Goal: Information Seeking & Learning: Check status

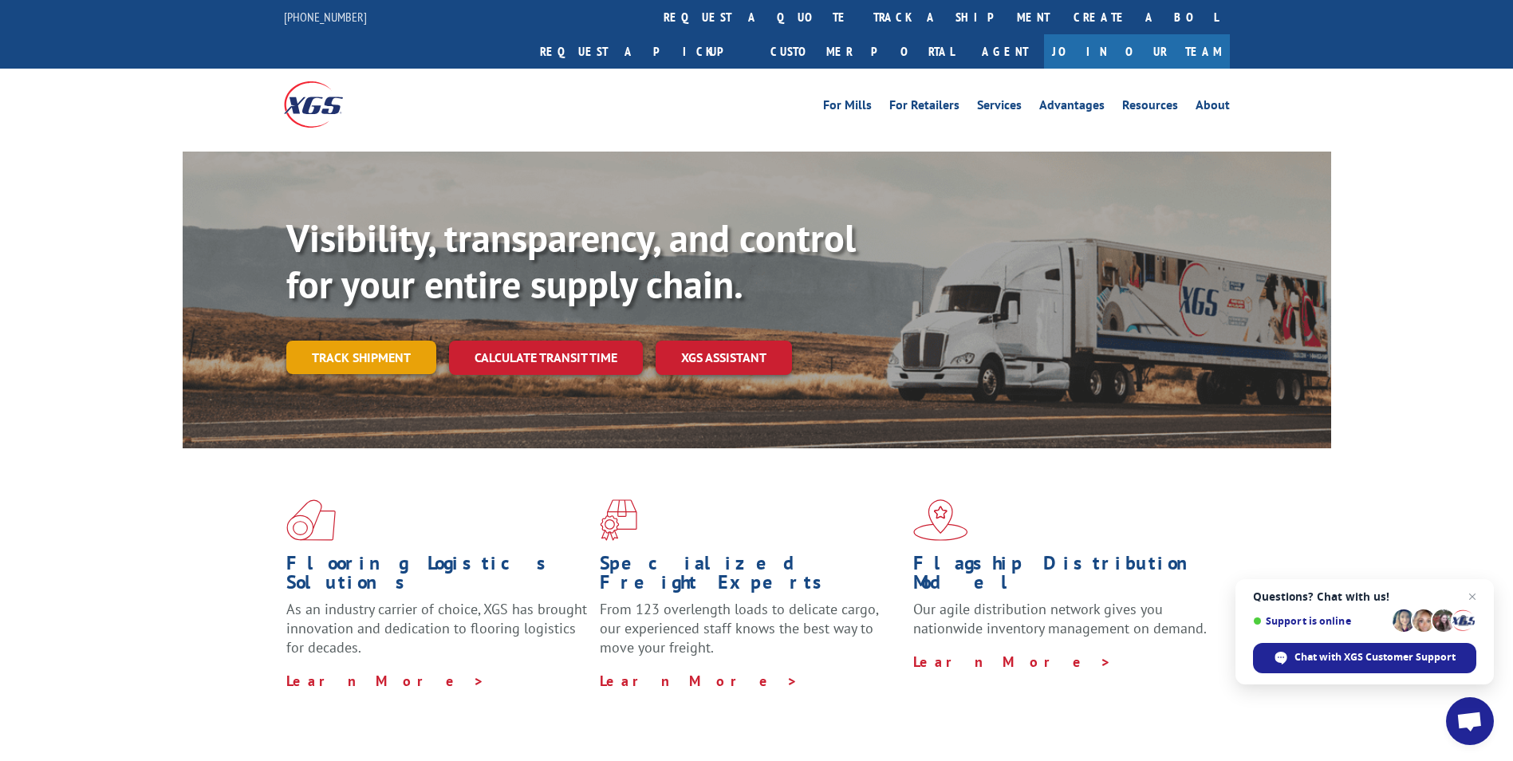
click at [361, 341] on link "Track shipment" at bounding box center [361, 357] width 150 height 33
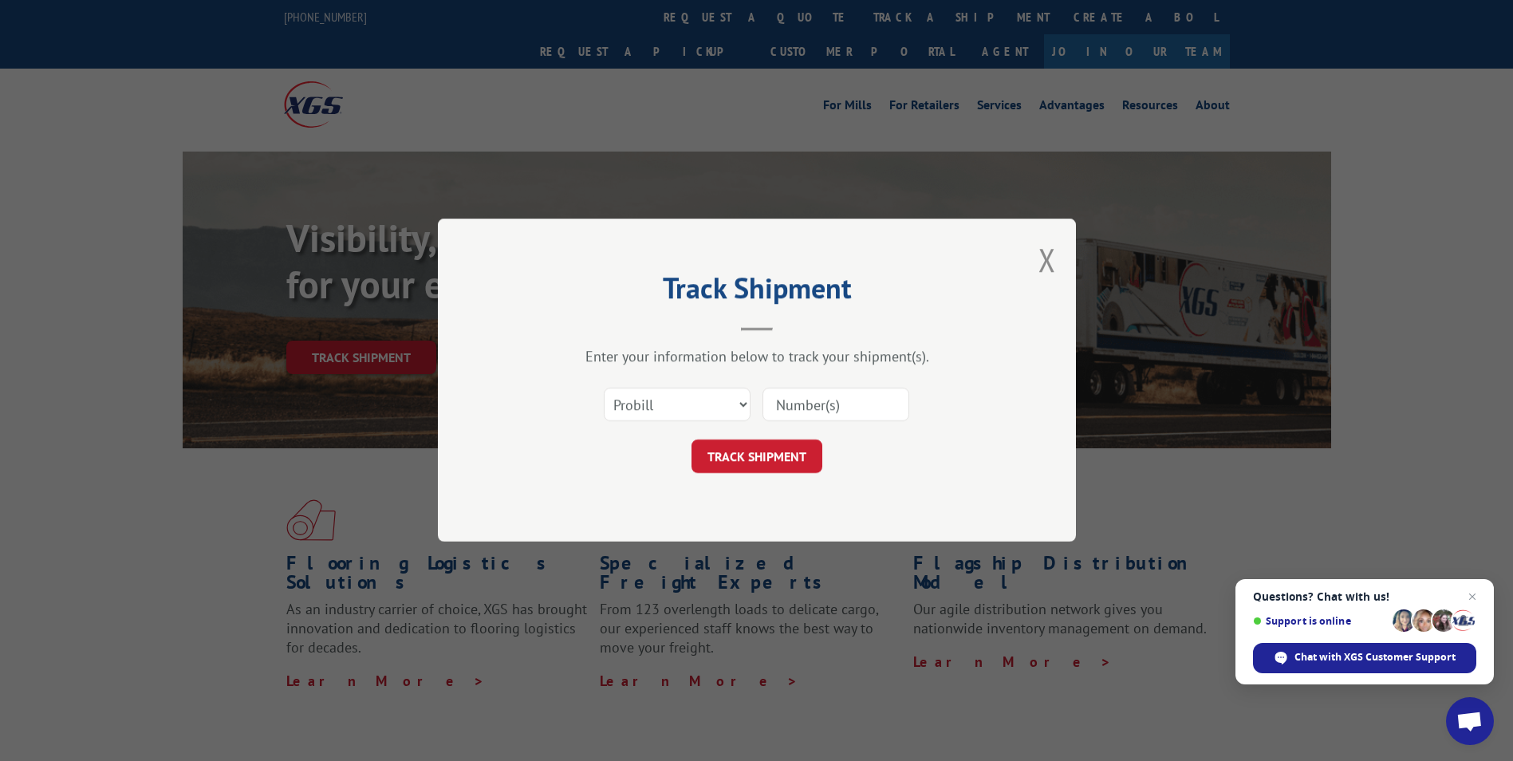
click at [819, 405] on input at bounding box center [835, 404] width 147 height 33
paste input "16331209"
type input "16331209"
click at [771, 461] on button "TRACK SHIPMENT" at bounding box center [756, 456] width 131 height 33
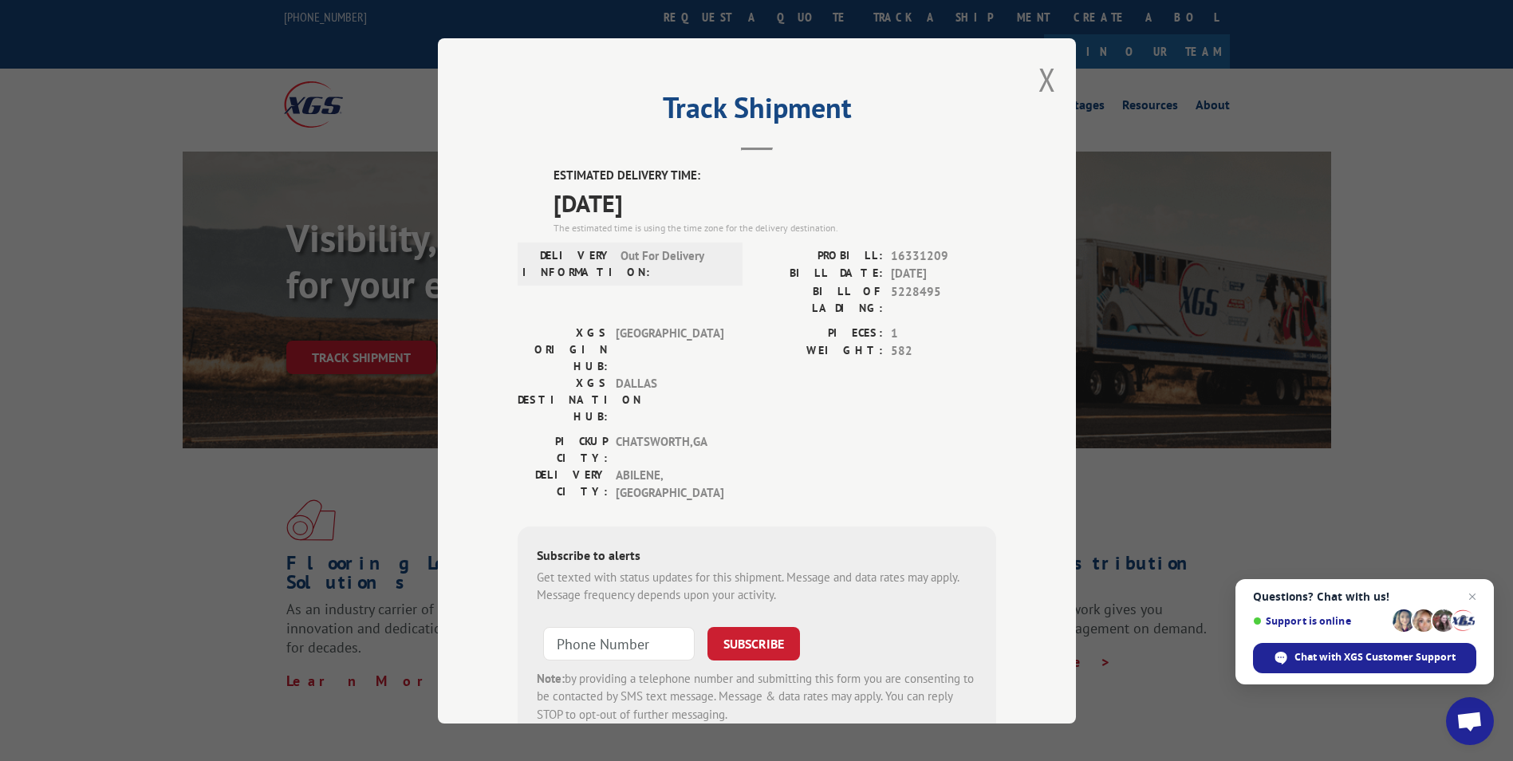
drag, startPoint x: 542, startPoint y: 176, endPoint x: 690, endPoint y: 206, distance: 151.3
click at [690, 206] on div "ESTIMATED DELIVERY TIME: [DATE] The estimated time is using the time zone for t…" at bounding box center [757, 455] width 479 height 576
drag, startPoint x: 690, startPoint y: 206, endPoint x: 620, endPoint y: 198, distance: 70.6
copy div "ESTIMATED DELIVERY TIME: [DATE]"
click at [1038, 76] on button "Close modal" at bounding box center [1047, 79] width 18 height 42
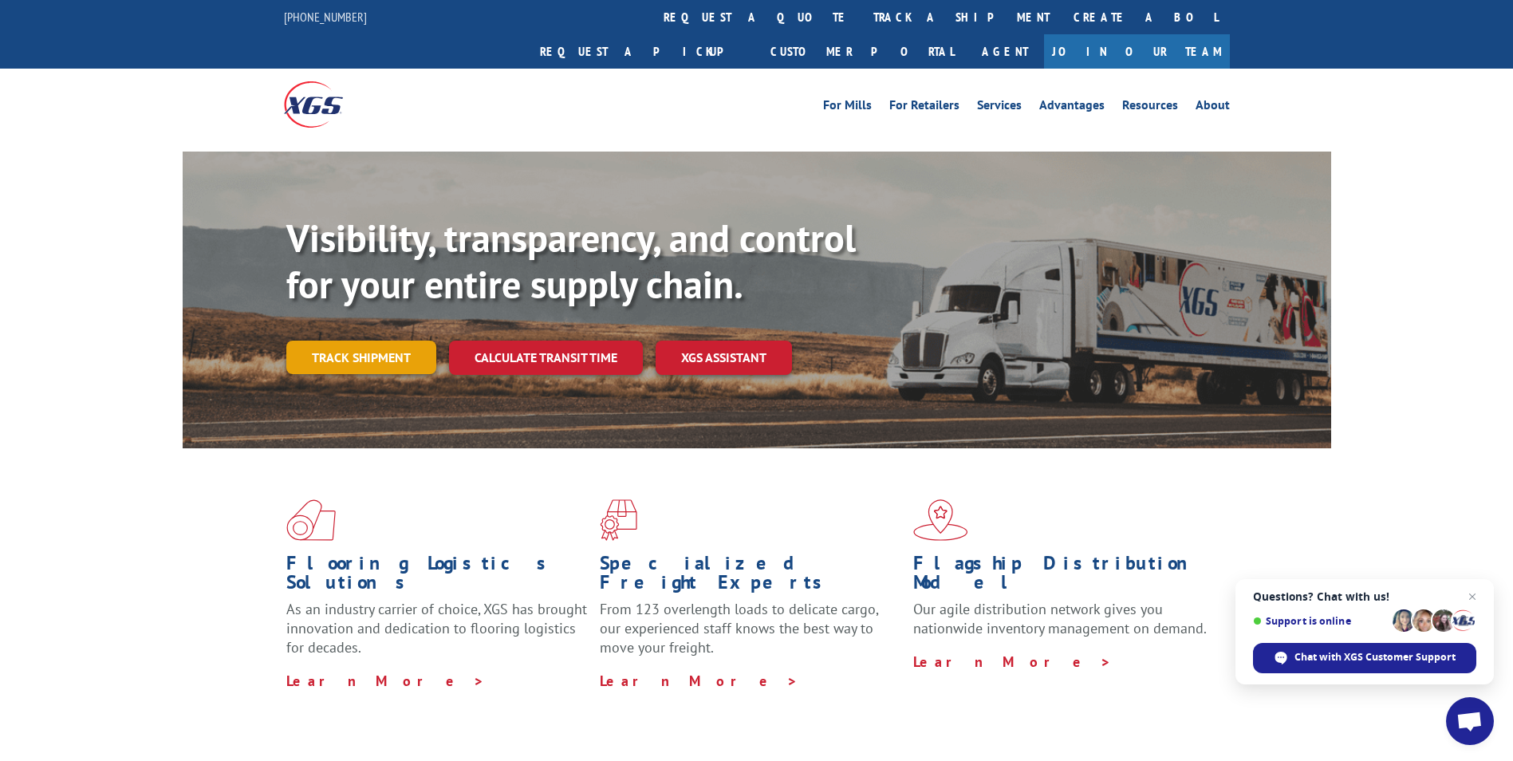
click at [363, 341] on link "Track shipment" at bounding box center [361, 357] width 150 height 33
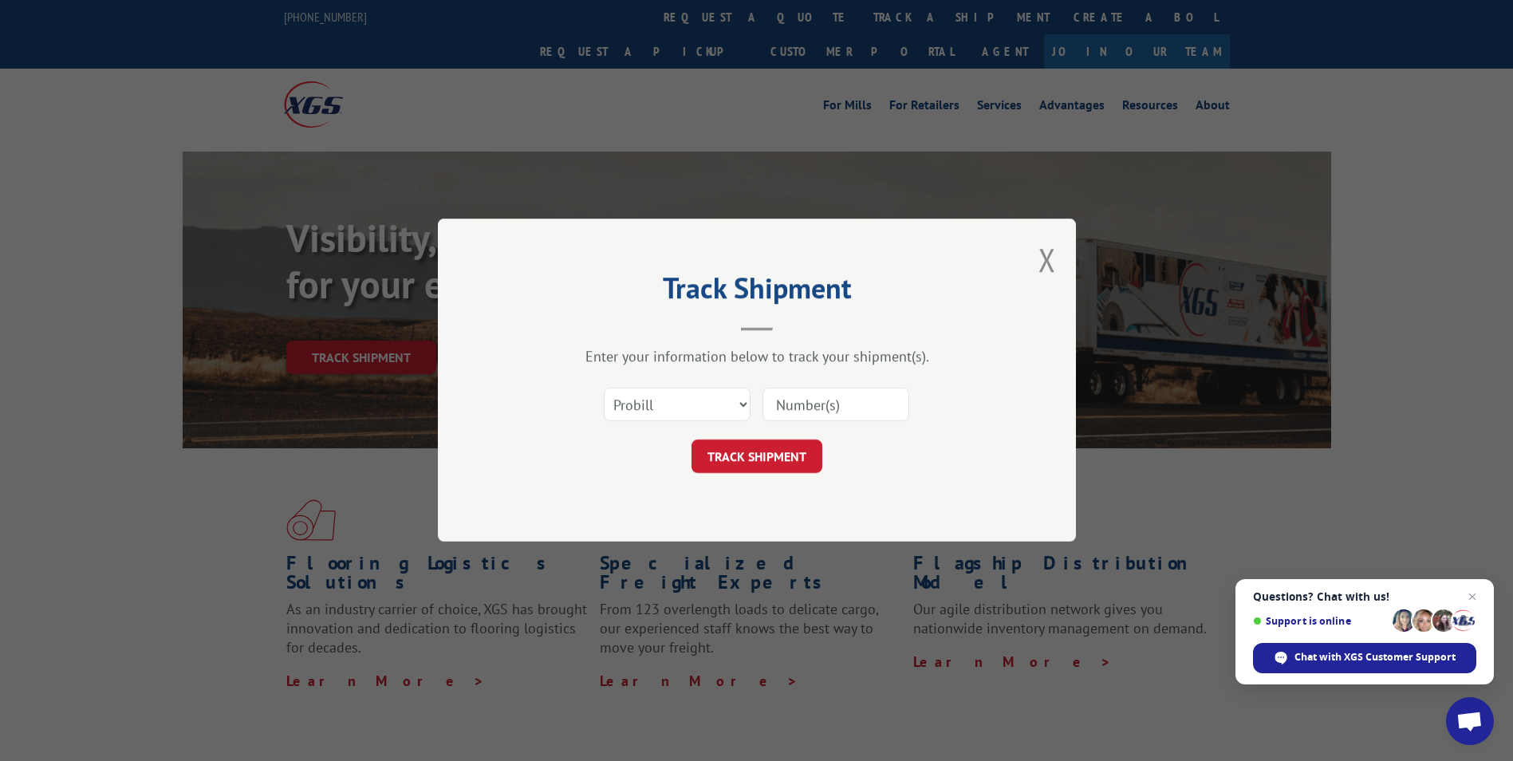
paste input "17229517"
type input "17229517"
click at [759, 446] on button "TRACK SHIPMENT" at bounding box center [756, 456] width 131 height 33
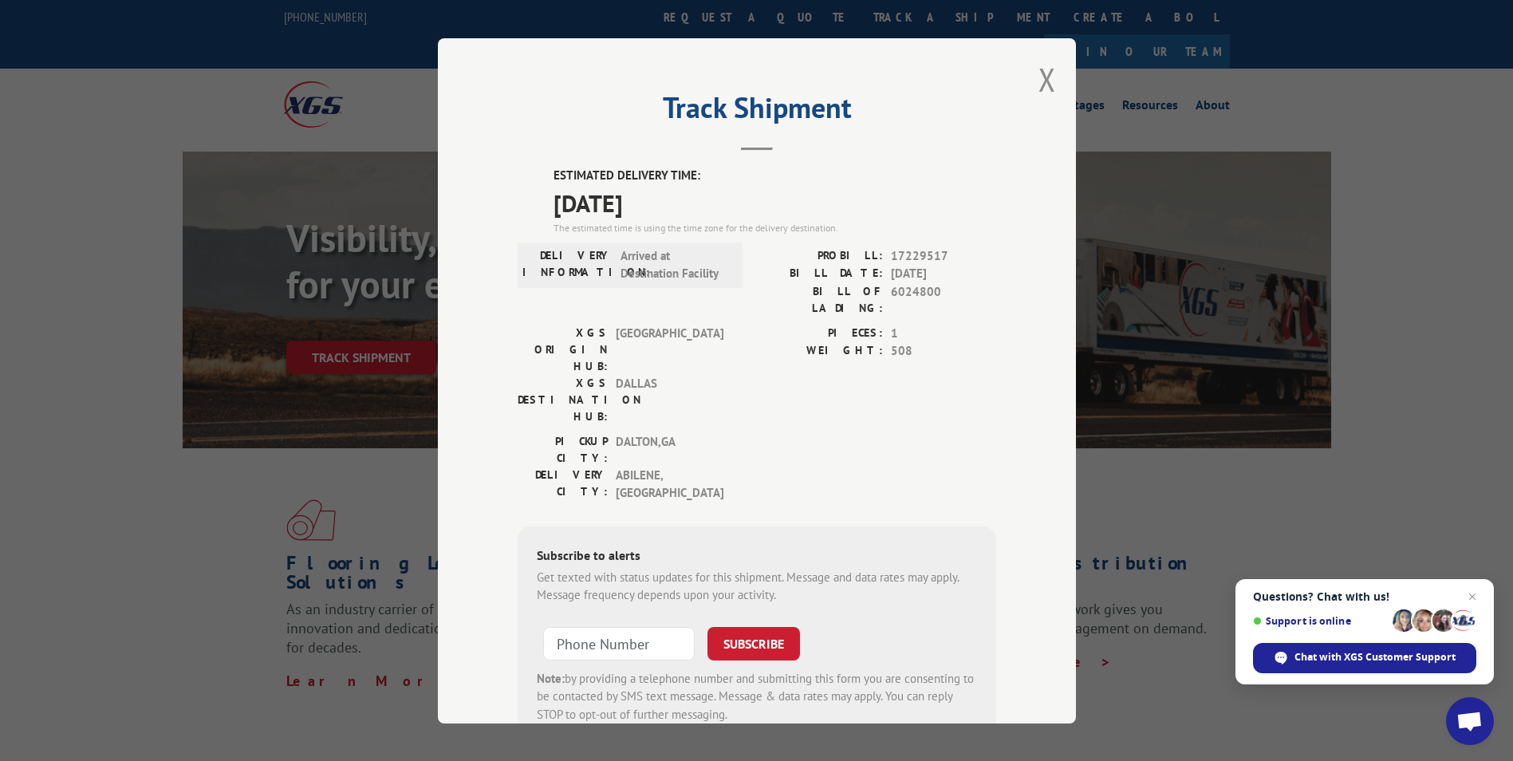
drag, startPoint x: 541, startPoint y: 167, endPoint x: 711, endPoint y: 213, distance: 175.9
click at [711, 213] on div "ESTIMATED DELIVERY TIME: [DATE] The estimated time is using the time zone for t…" at bounding box center [757, 455] width 479 height 576
click at [1038, 81] on button "Close modal" at bounding box center [1047, 79] width 18 height 42
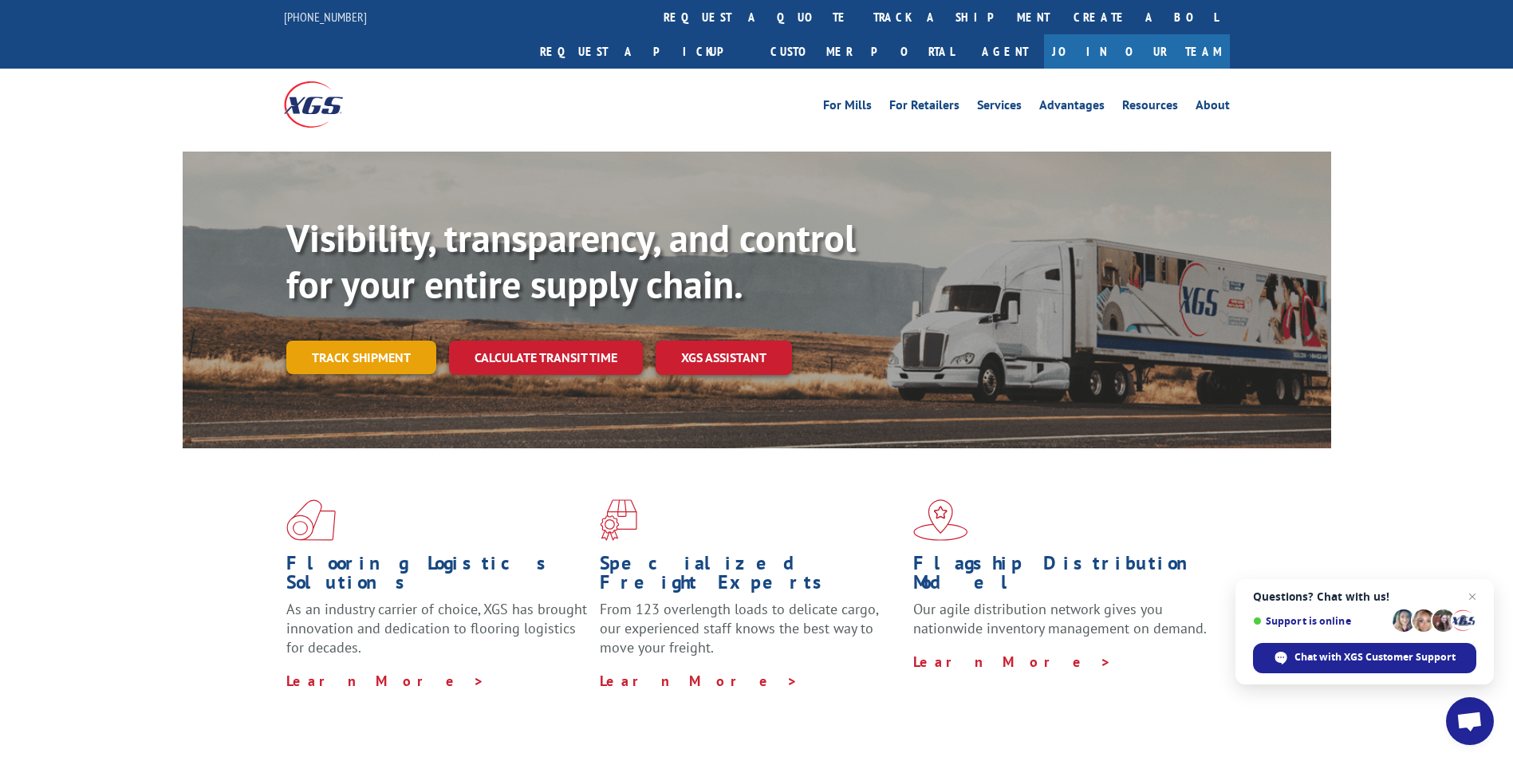
click at [352, 341] on link "Track shipment" at bounding box center [361, 357] width 150 height 33
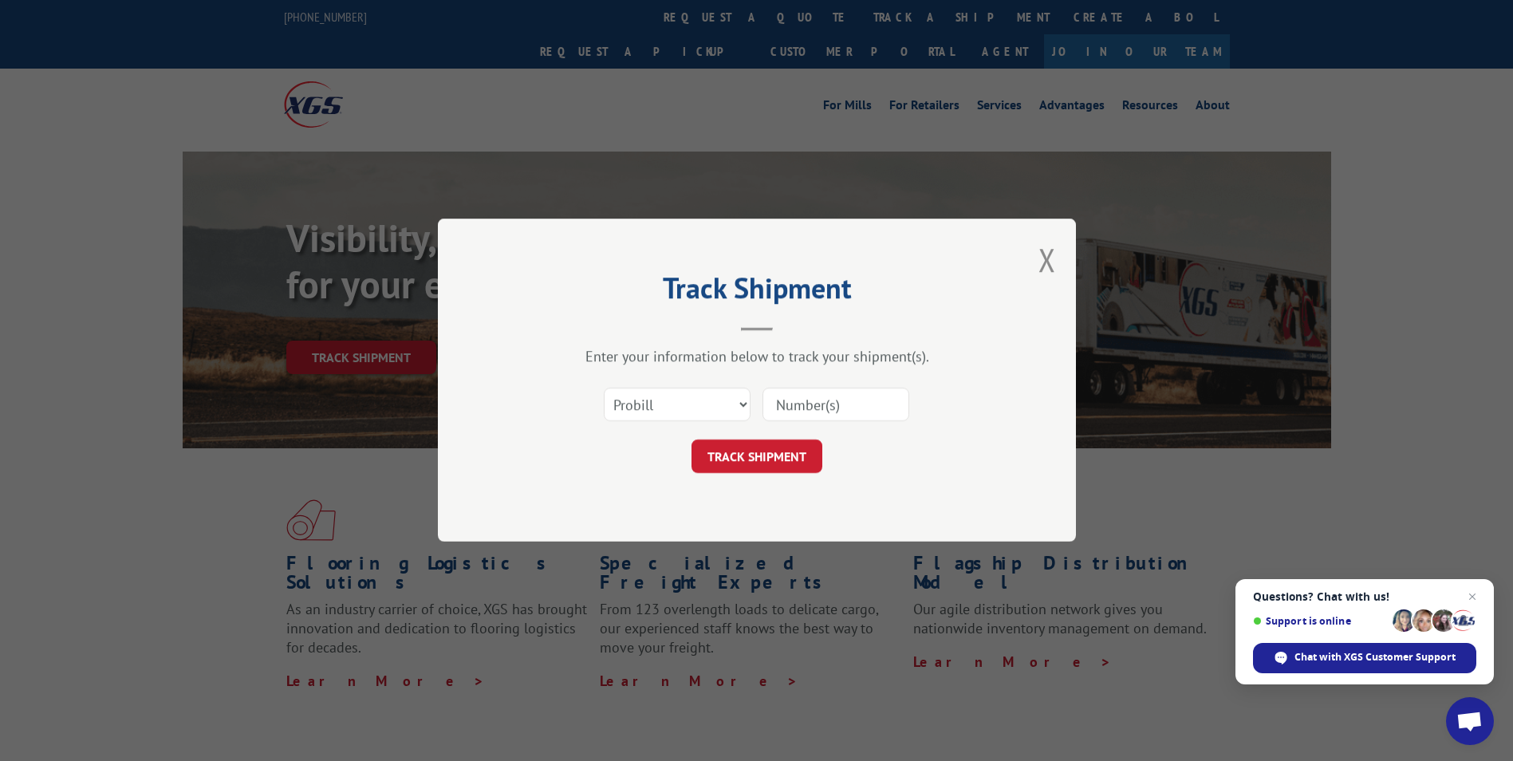
click at [835, 406] on input at bounding box center [835, 404] width 147 height 33
paste input "17468659"
type input "17468659"
click at [775, 449] on button "TRACK SHIPMENT" at bounding box center [756, 456] width 131 height 33
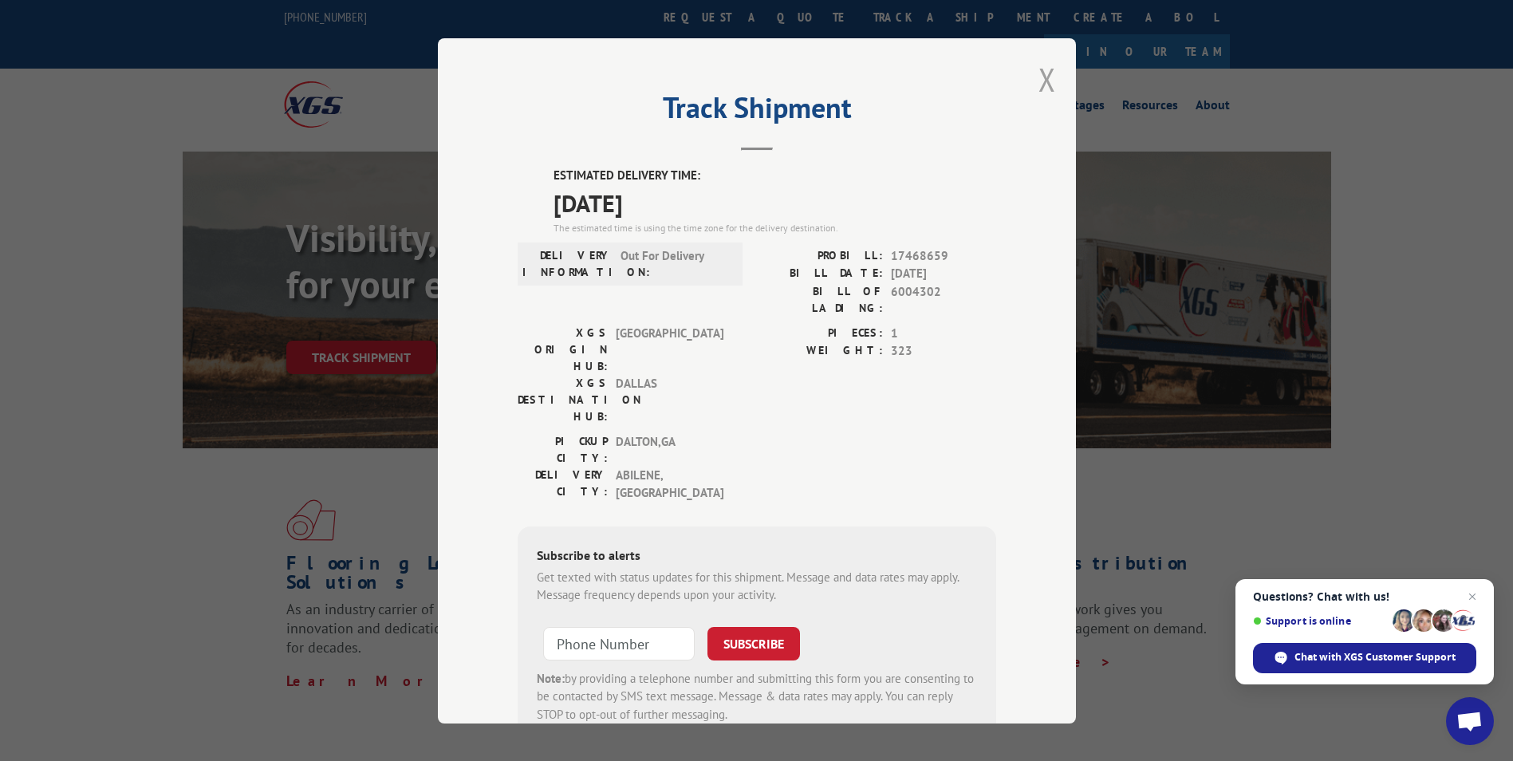
click at [1038, 82] on button "Close modal" at bounding box center [1047, 79] width 18 height 42
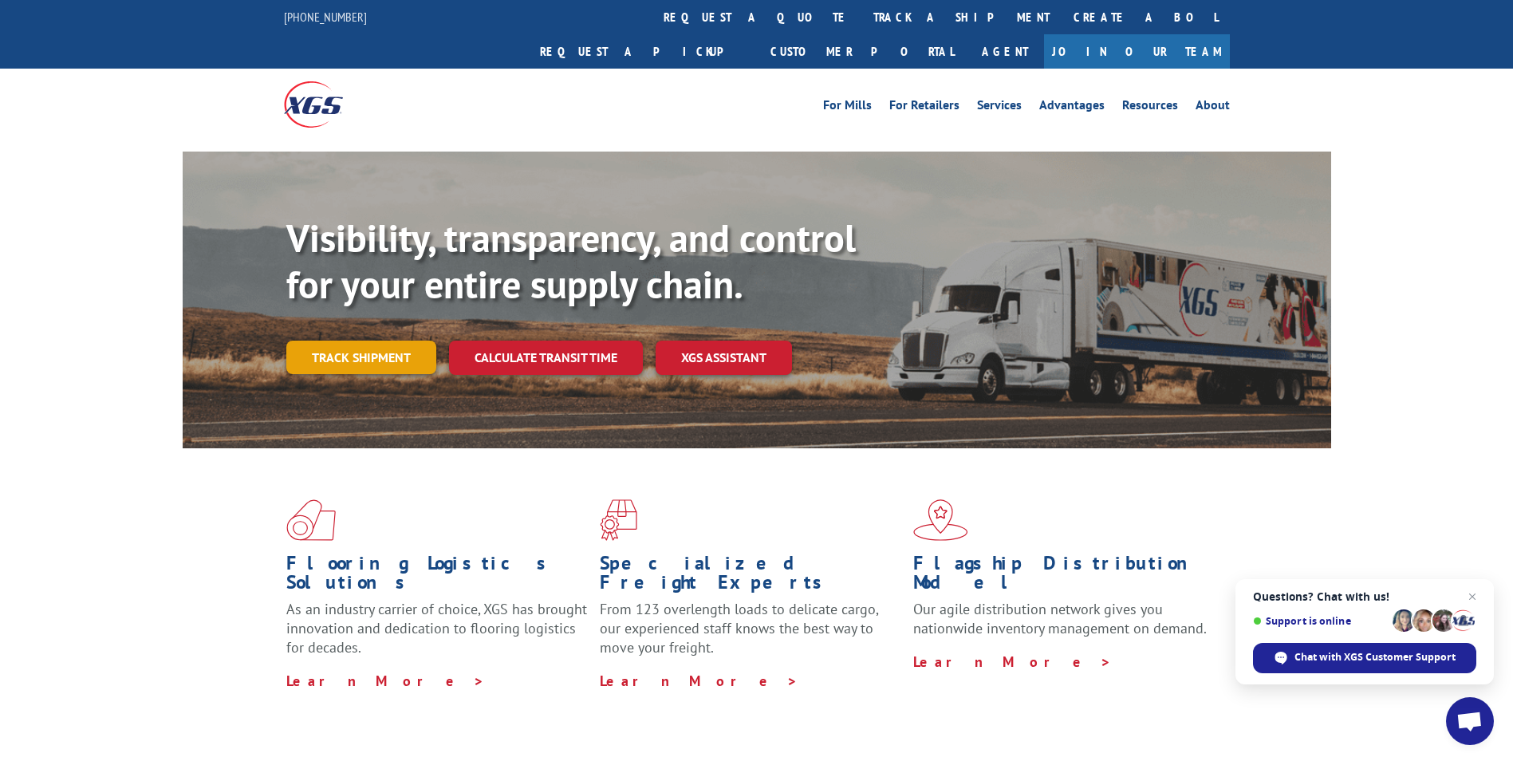
click at [380, 341] on link "Track shipment" at bounding box center [361, 357] width 150 height 33
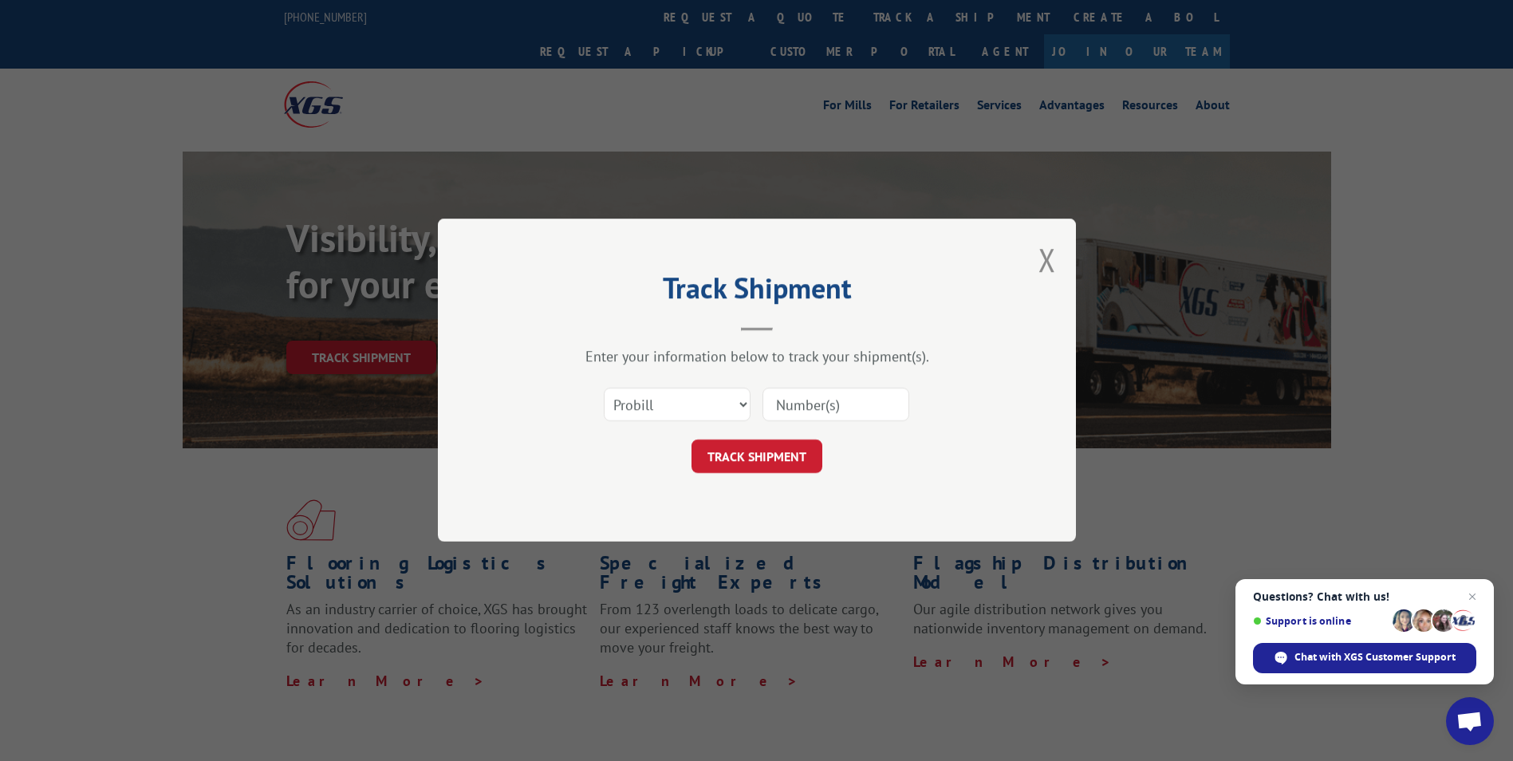
click at [807, 408] on input at bounding box center [835, 404] width 147 height 33
paste input "17229828"
type input "17229828"
click at [762, 449] on button "TRACK SHIPMENT" at bounding box center [756, 456] width 131 height 33
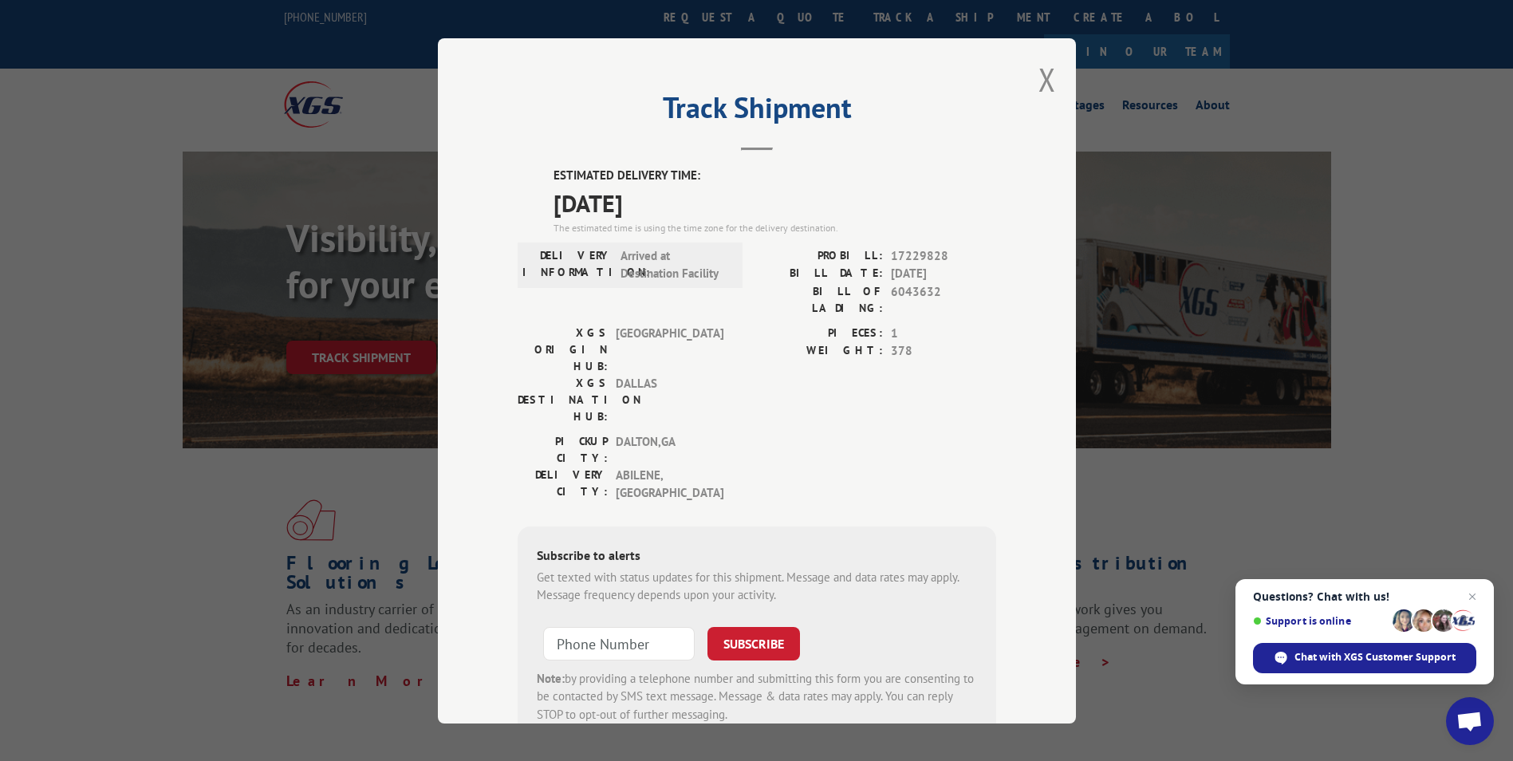
drag, startPoint x: 543, startPoint y: 174, endPoint x: 691, endPoint y: 196, distance: 150.0
click at [691, 196] on div "ESTIMATED DELIVERY TIME: [DATE] The estimated time is using the time zone for t…" at bounding box center [757, 455] width 479 height 576
drag, startPoint x: 691, startPoint y: 196, endPoint x: 642, endPoint y: 197, distance: 49.5
copy div "ESTIMATED DELIVERY TIME: [DATE]"
